Goal: Task Accomplishment & Management: Use online tool/utility

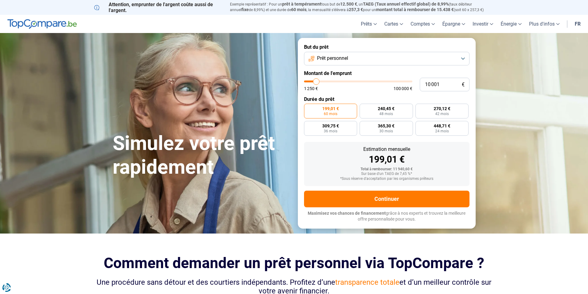
click at [463, 57] on button "Prêt personnel" at bounding box center [386, 59] width 165 height 14
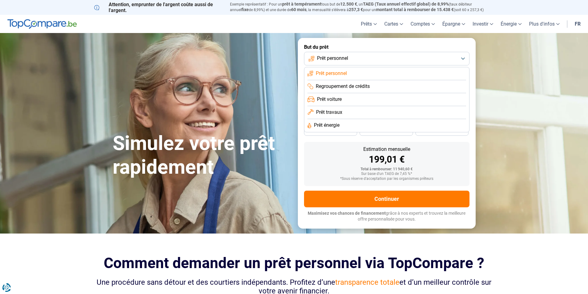
click at [327, 112] on span "Prêt travaux" at bounding box center [329, 112] width 26 height 7
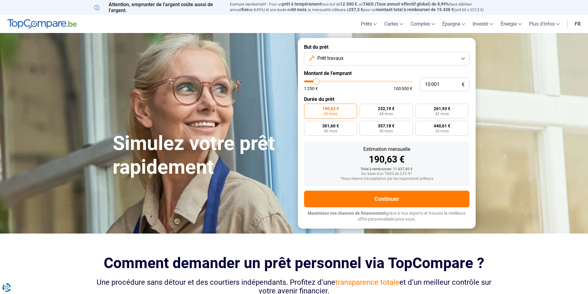
type input "10 250"
type input "10250"
type input "11 500"
type input "11500"
type input "12 500"
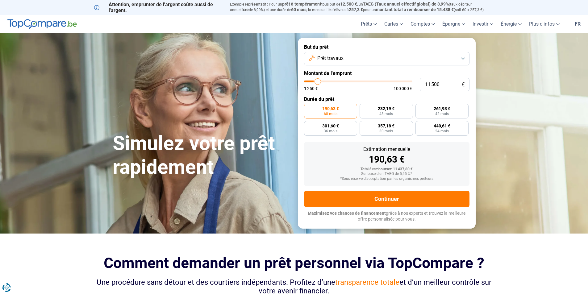
type input "12500"
type input "12 750"
type input "12750"
type input "13 000"
type input "13000"
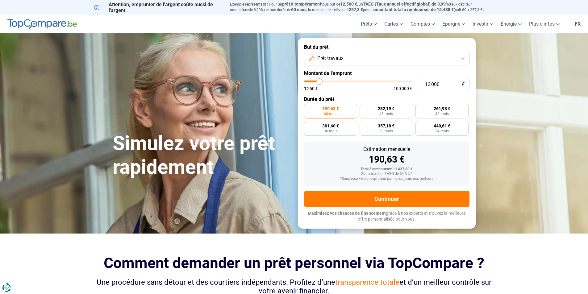
type input "14 750"
type input "14750"
type input "16 500"
type input "16500"
type input "17 000"
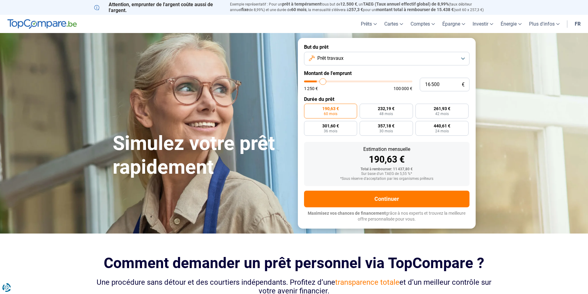
type input "17000"
type input "17 500"
type input "17500"
type input "19 250"
type input "19250"
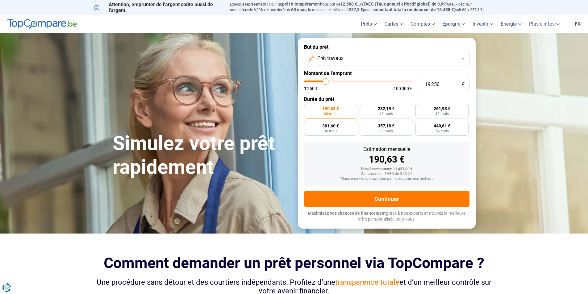
type input "21 750"
type input "21750"
type input "23 000"
type input "23000"
type input "23 250"
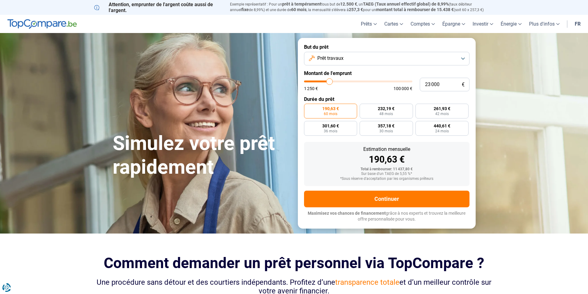
type input "23250"
type input "25 000"
type input "25000"
type input "29 500"
type input "29500"
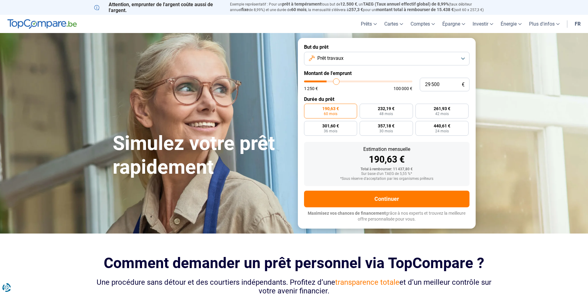
type input "34 750"
type input "34750"
type input "38 750"
type input "38750"
type input "41 500"
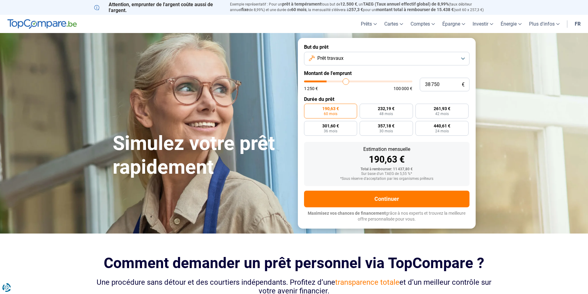
type input "41500"
type input "42 000"
type input "42000"
type input "42 250"
type input "42250"
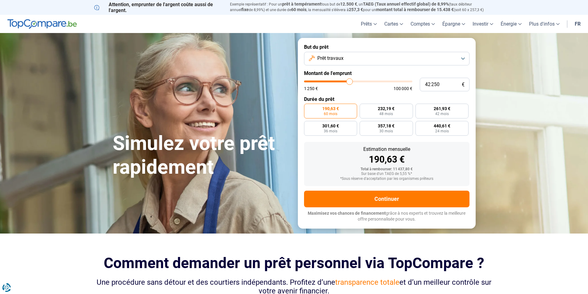
type input "42 750"
type input "42750"
type input "45 250"
type input "45250"
type input "49 000"
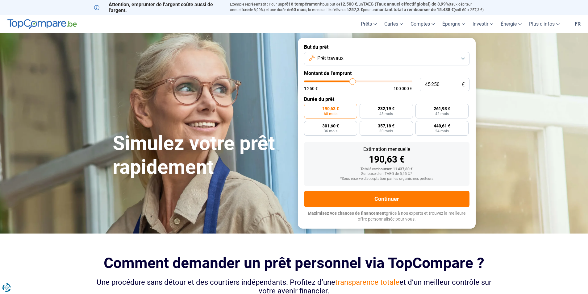
type input "49000"
type input "52 500"
type input "52500"
type input "53 250"
type input "53250"
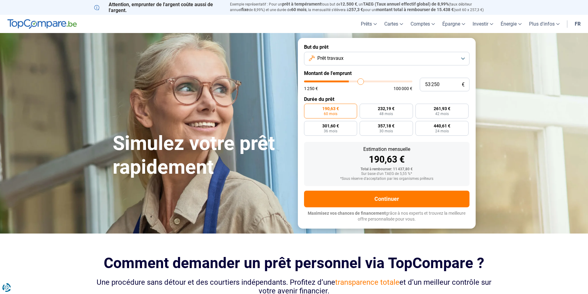
type input "53 500"
type input "53500"
type input "54 000"
type input "54000"
type input "56 000"
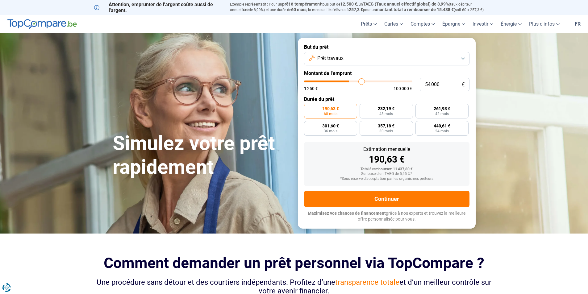
type input "56000"
type input "61 000"
type input "61000"
type input "67 250"
type input "67250"
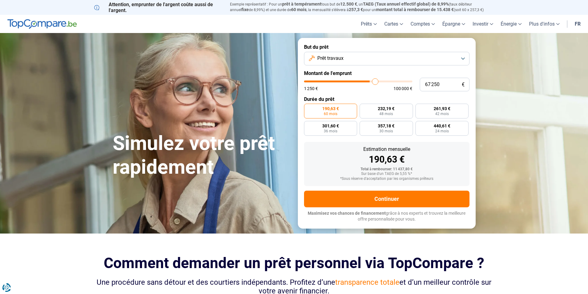
type input "72 500"
type input "72500"
type input "75 750"
type input "75750"
type input "76 500"
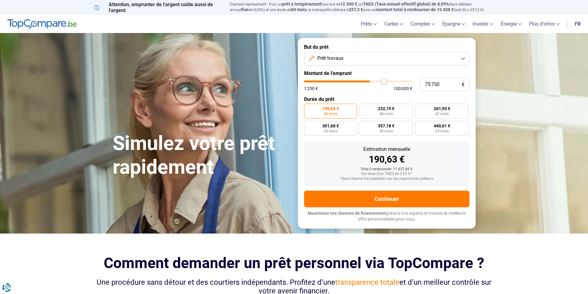
type input "76500"
type input "76 750"
drag, startPoint x: 316, startPoint y: 81, endPoint x: 385, endPoint y: 81, distance: 68.8
type input "76750"
click at [385, 81] on input "range" at bounding box center [358, 82] width 108 height 2
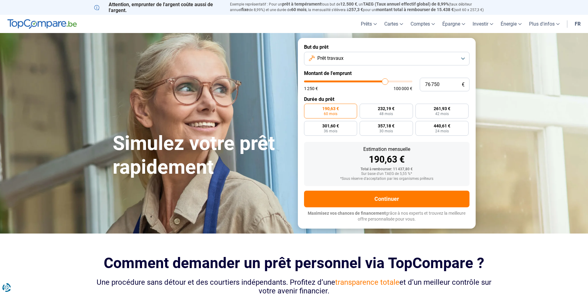
radio input "false"
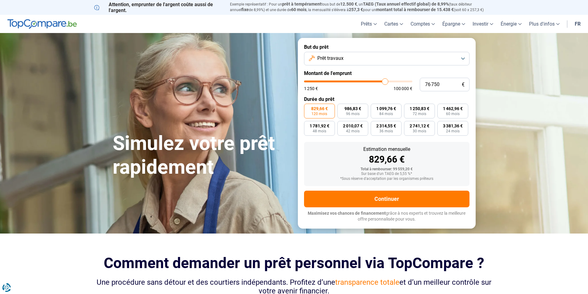
type input "77 250"
type input "77250"
type input "79 750"
type input "79750"
type input "82 250"
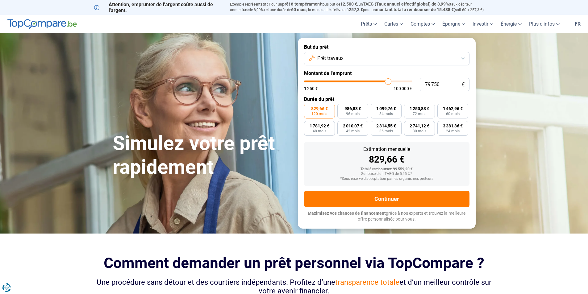
type input "82250"
type input "84 000"
type input "84000"
type input "84 250"
type input "84250"
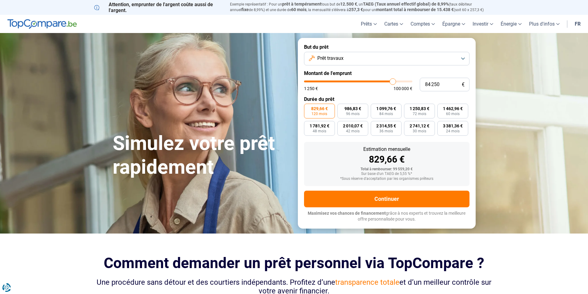
type input "85 000"
type input "85000"
type input "86 500"
type input "86500"
type input "88 250"
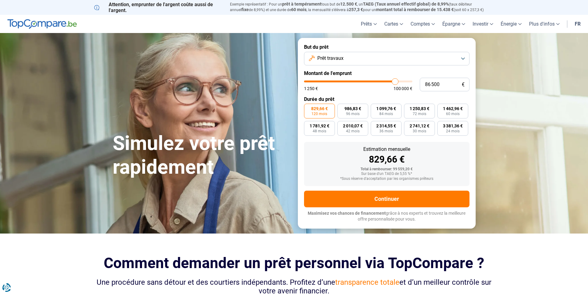
type input "88250"
type input "90 250"
type input "90250"
type input "92 500"
type input "92500"
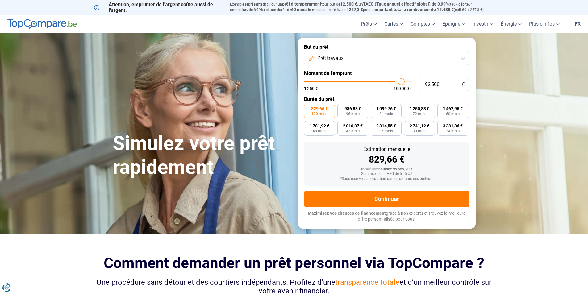
type input "93 250"
type input "93250"
type input "93 500"
drag, startPoint x: 385, startPoint y: 81, endPoint x: 402, endPoint y: 80, distance: 17.3
type input "93500"
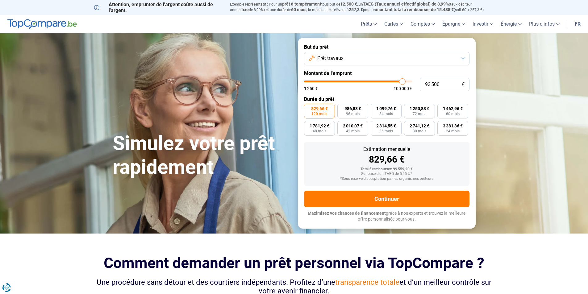
click at [402, 81] on input "range" at bounding box center [358, 82] width 108 height 2
type input "93 250"
type input "93250"
type input "93 000"
type input "93000"
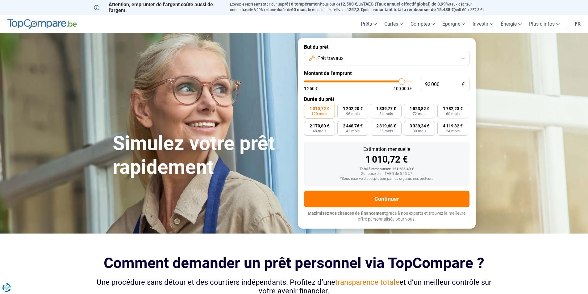
type input "92 000"
type input "92000"
type input "88 500"
type input "88500"
type input "85 500"
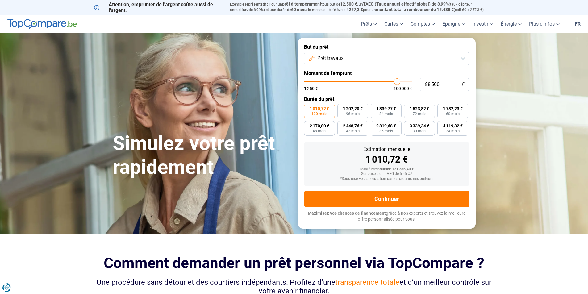
type input "85500"
type input "83 250"
type input "83250"
type input "81 500"
type input "81500"
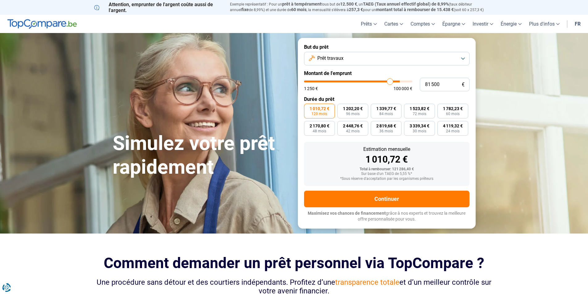
type input "81 000"
type input "81000"
type input "80 750"
type input "80750"
type input "79 250"
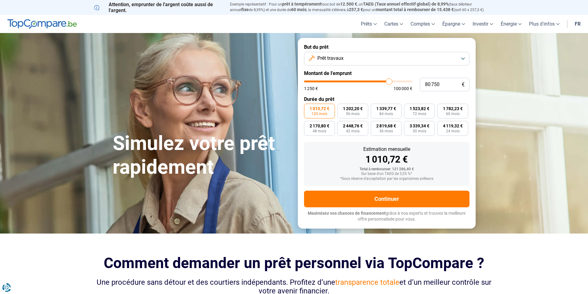
type input "79250"
type input "77 750"
type input "77750"
type input "76 500"
type input "76500"
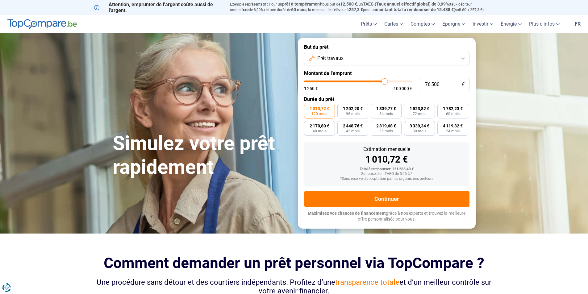
type input "77 000"
type input "77000"
type input "77 750"
drag, startPoint x: 402, startPoint y: 79, endPoint x: 386, endPoint y: 81, distance: 16.0
type input "77750"
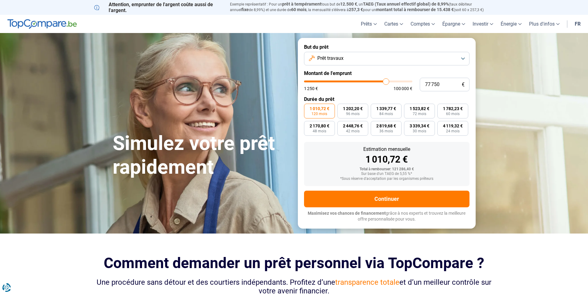
click at [386, 81] on input "range" at bounding box center [358, 82] width 108 height 2
type input "77 250"
type input "77250"
type input "78 000"
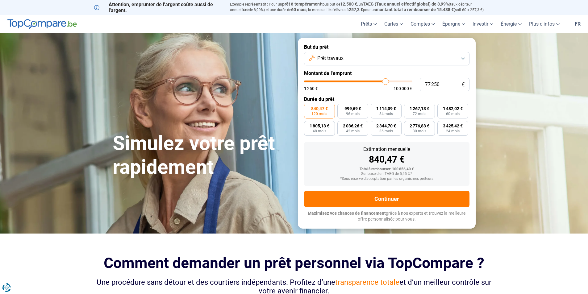
type input "78000"
type input "78 250"
type input "78250"
click at [386, 81] on input "range" at bounding box center [358, 82] width 108 height 2
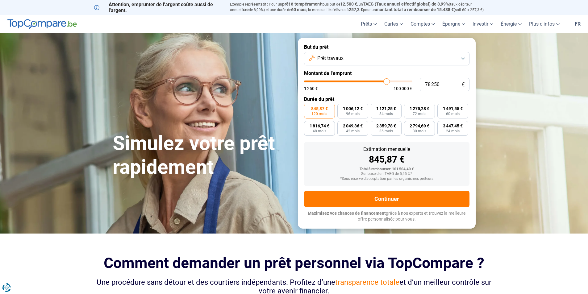
type input "78 500"
type input "78500"
type input "78 750"
click at [387, 81] on input "range" at bounding box center [358, 82] width 108 height 2
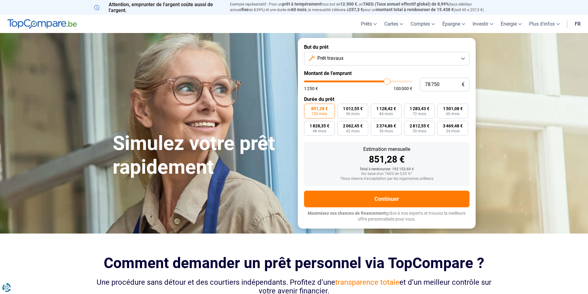
type input "79250"
click at [387, 81] on input "range" at bounding box center [358, 82] width 108 height 2
type input "78 500"
type input "78500"
type input "78 750"
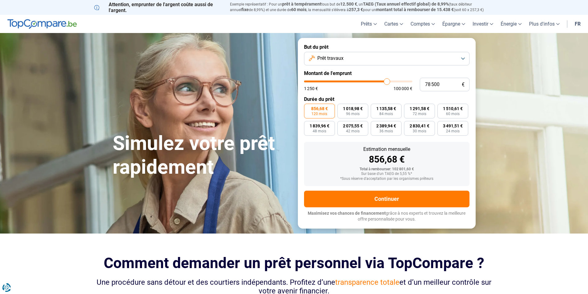
type input "78750"
type input "79 250"
type input "79250"
type input "80 000"
type input "80000"
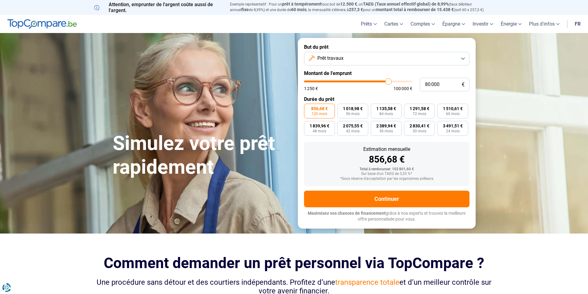
click at [388, 81] on input "range" at bounding box center [358, 82] width 108 height 2
click at [317, 110] on span "864,79 €" at bounding box center [319, 108] width 17 height 4
click at [308, 108] on input "864,79 € 120 mois" at bounding box center [306, 106] width 4 height 4
